Goal: Task Accomplishment & Management: Use online tool/utility

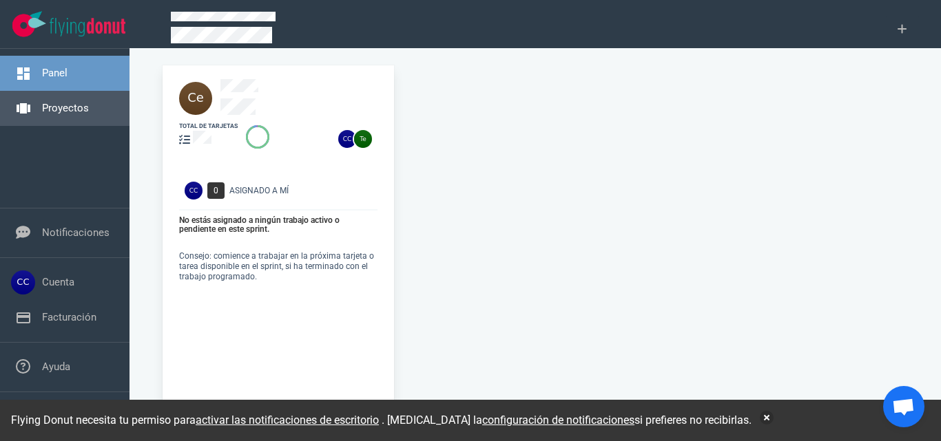
click at [72, 112] on link "Proyectos" at bounding box center [65, 108] width 47 height 12
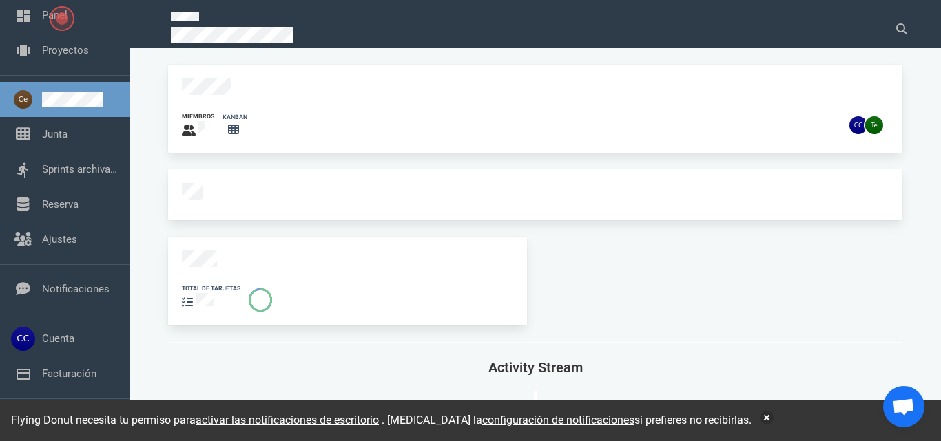
scroll to position [103, 0]
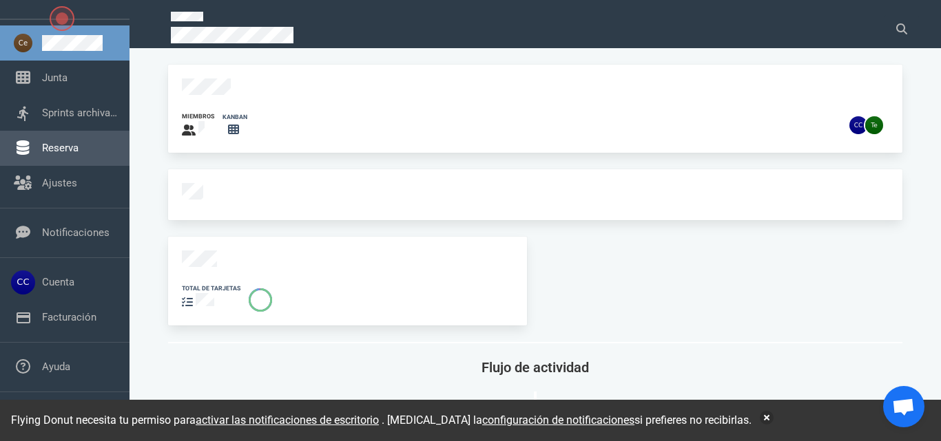
click at [72, 149] on link "Reserva" at bounding box center [60, 148] width 37 height 12
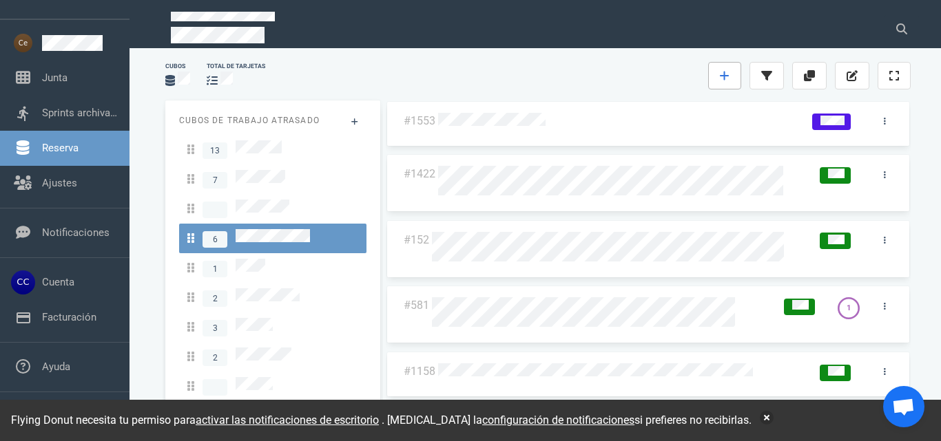
click at [729, 78] on icon at bounding box center [725, 75] width 10 height 11
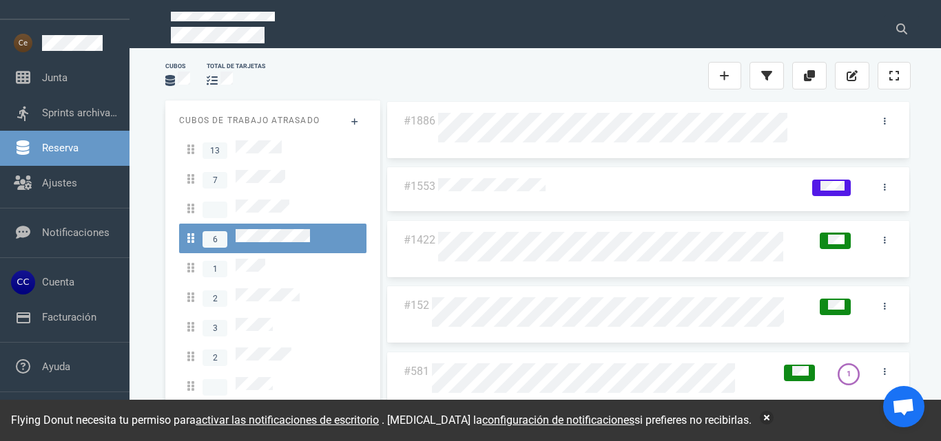
click at [606, 76] on div at bounding box center [600, 75] width 218 height 17
click at [881, 118] on link at bounding box center [884, 121] width 22 height 17
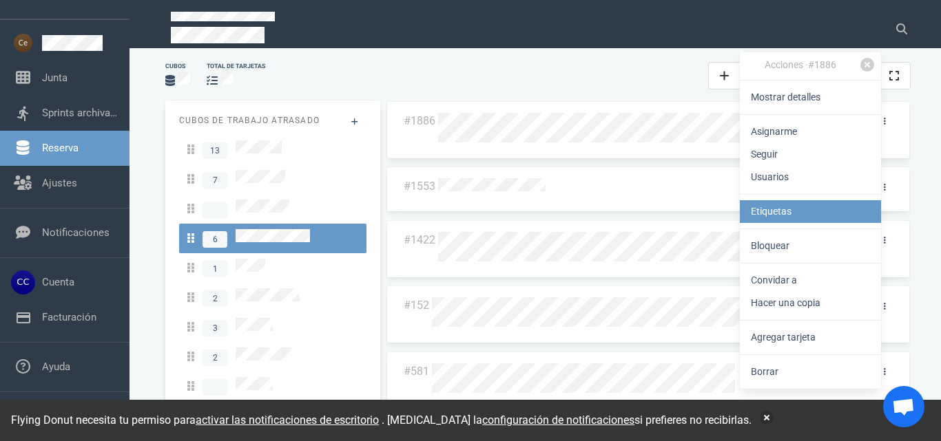
click at [778, 211] on font "Etiquetas" at bounding box center [771, 211] width 41 height 11
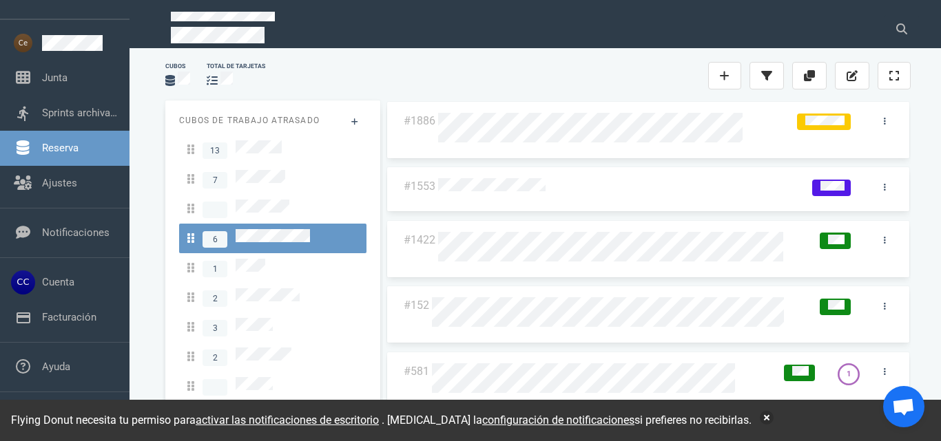
click at [627, 65] on div "Cubos total de tarjetas" at bounding box center [538, 76] width 762 height 44
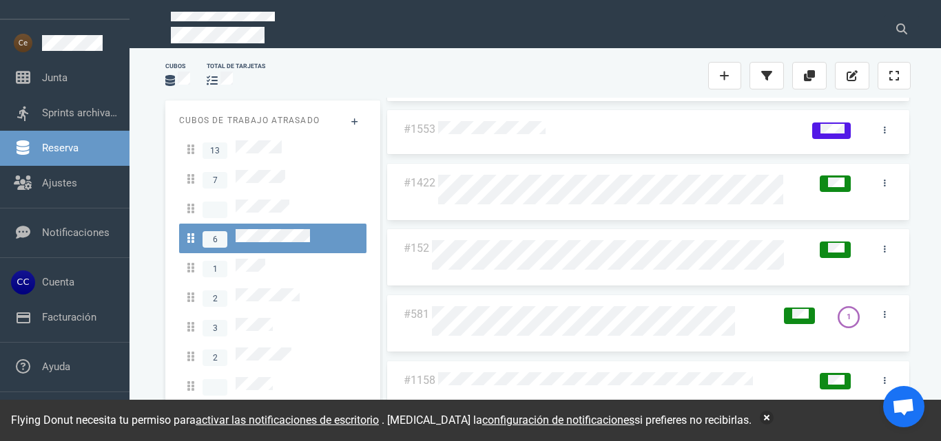
scroll to position [103, 0]
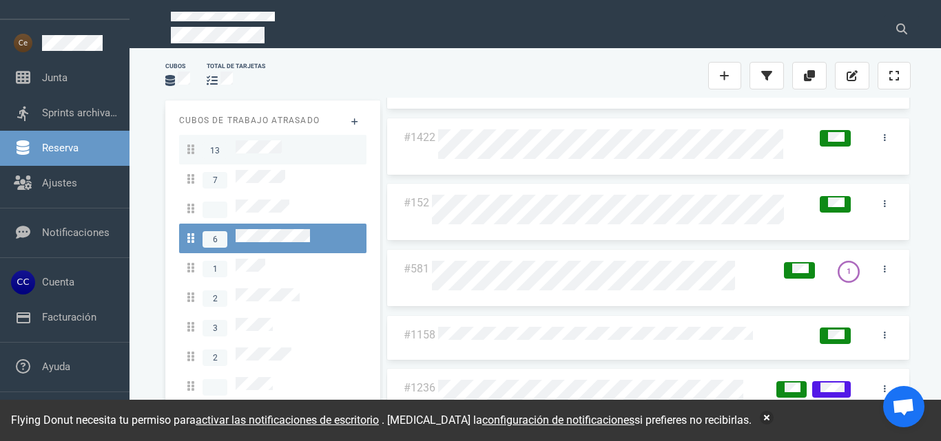
click at [254, 136] on link "13" at bounding box center [272, 150] width 187 height 30
